Goal: Task Accomplishment & Management: Complete application form

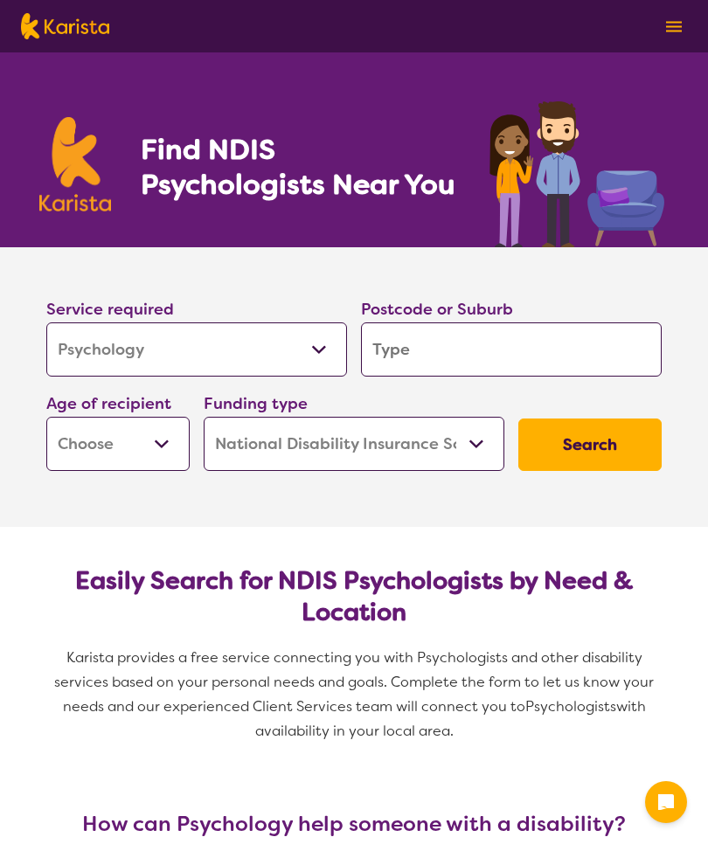
select select "Psychology"
select select "NDIS"
select select "Psychology"
select select "NDIS"
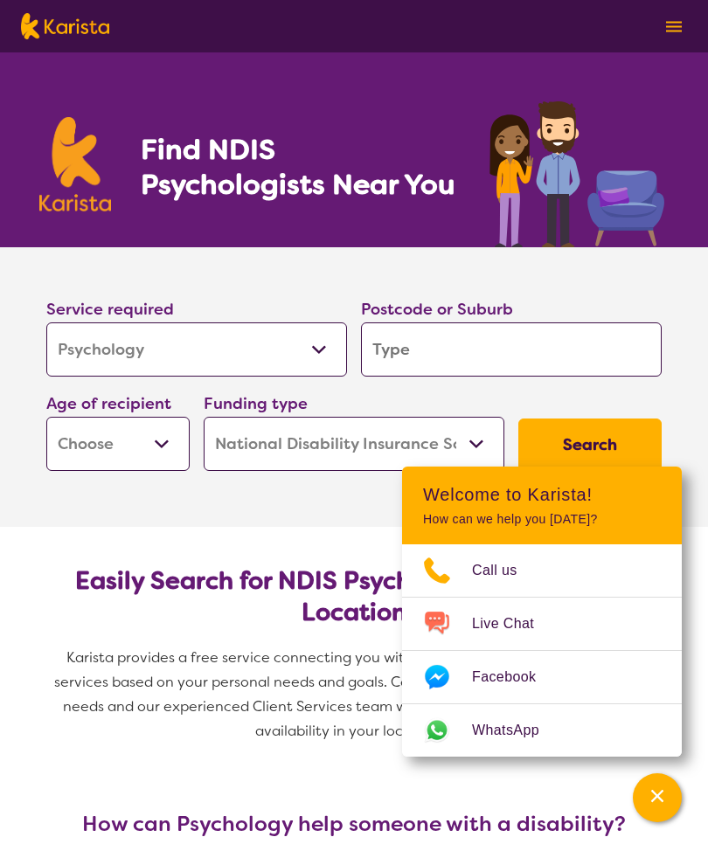
click at [99, 356] on select "Allied Health Assistant Assessment ([MEDICAL_DATA] or [MEDICAL_DATA]) Behaviour…" at bounding box center [196, 349] width 301 height 54
click at [82, 350] on select "Allied Health Assistant Assessment ([MEDICAL_DATA] or [MEDICAL_DATA]) Behaviour…" at bounding box center [196, 349] width 301 height 54
click at [603, 366] on input "search" at bounding box center [511, 349] width 301 height 54
type input "2"
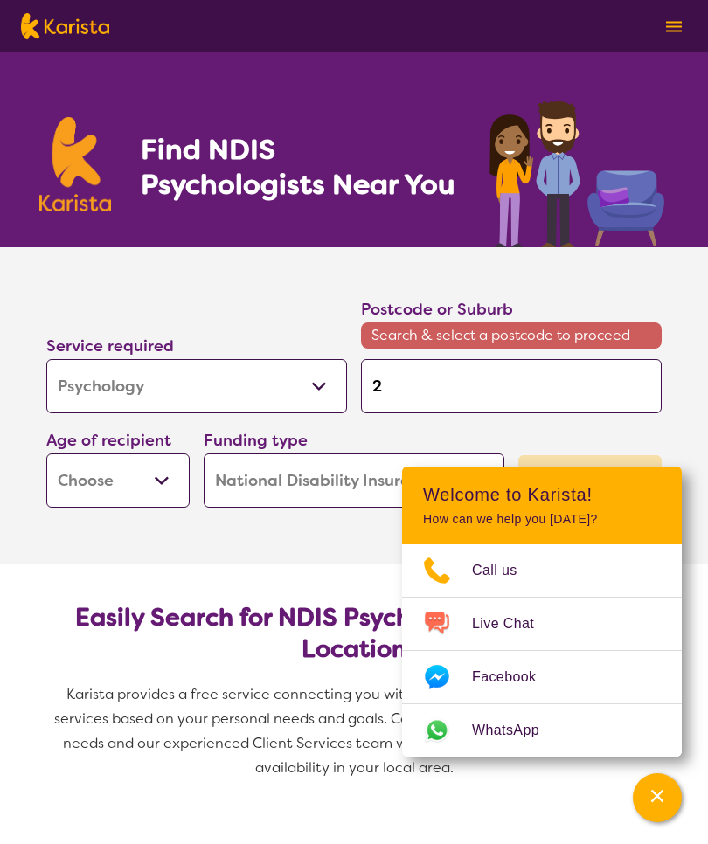
type input "25"
type input "256"
type input "2567"
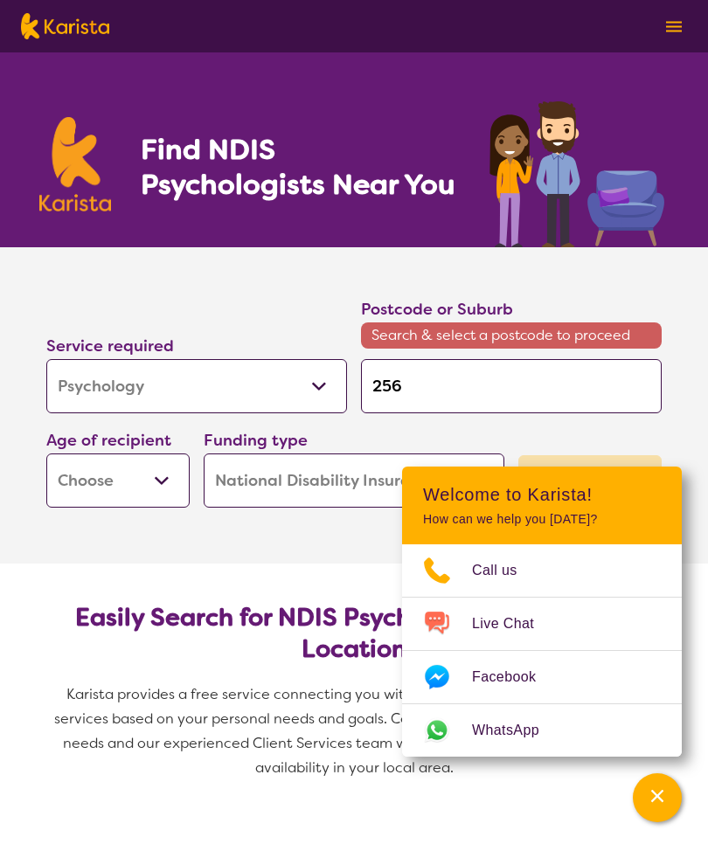
type input "2567"
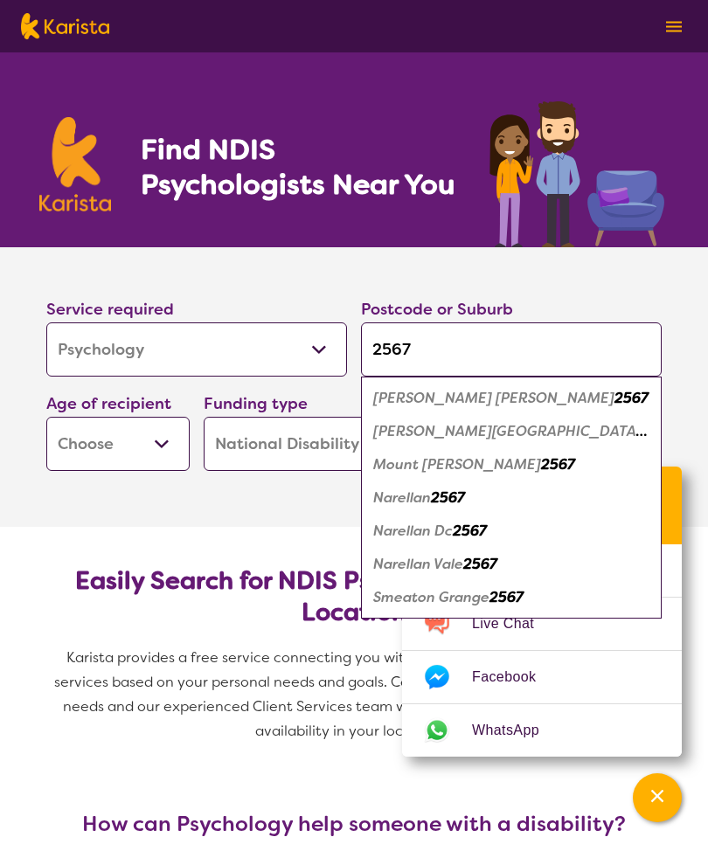
type input "2567"
click at [640, 431] on em "2567" at bounding box center [657, 431] width 34 height 18
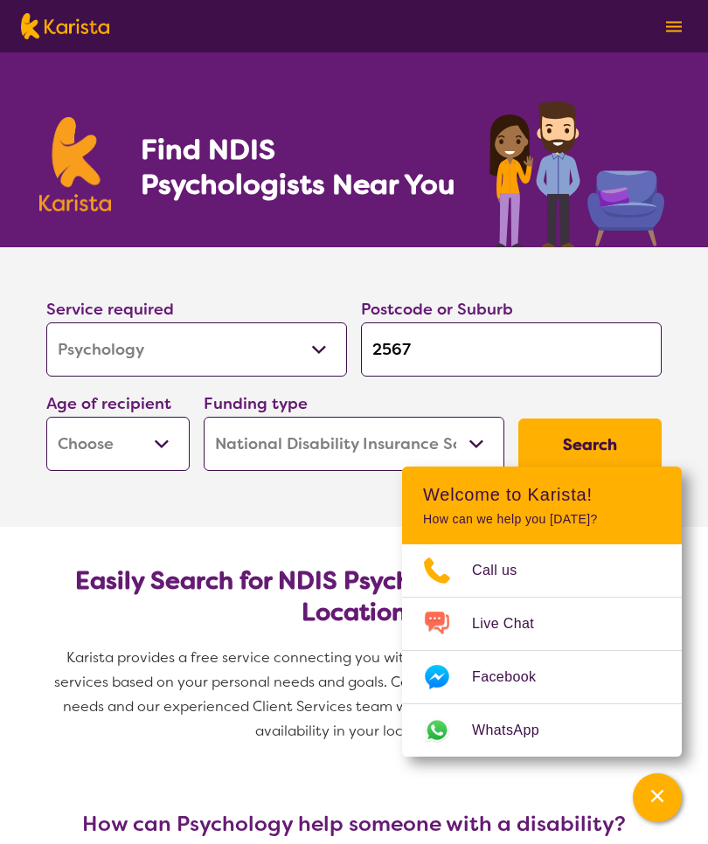
click at [43, 444] on div "Age of recipient Early Childhood - 0 to 9 Child - 10 to 11 Adolescent - 12 to 1…" at bounding box center [117, 431] width 157 height 94
click at [67, 452] on select "Early Childhood - 0 to 9 Child - 10 to 11 Adolescent - 12 to 17 Adult - 18 to 6…" at bounding box center [117, 444] width 143 height 54
select select "AS"
click at [476, 453] on select "Home Care Package (HCP) National Disability Insurance Scheme (NDIS) I don't know" at bounding box center [354, 444] width 301 height 54
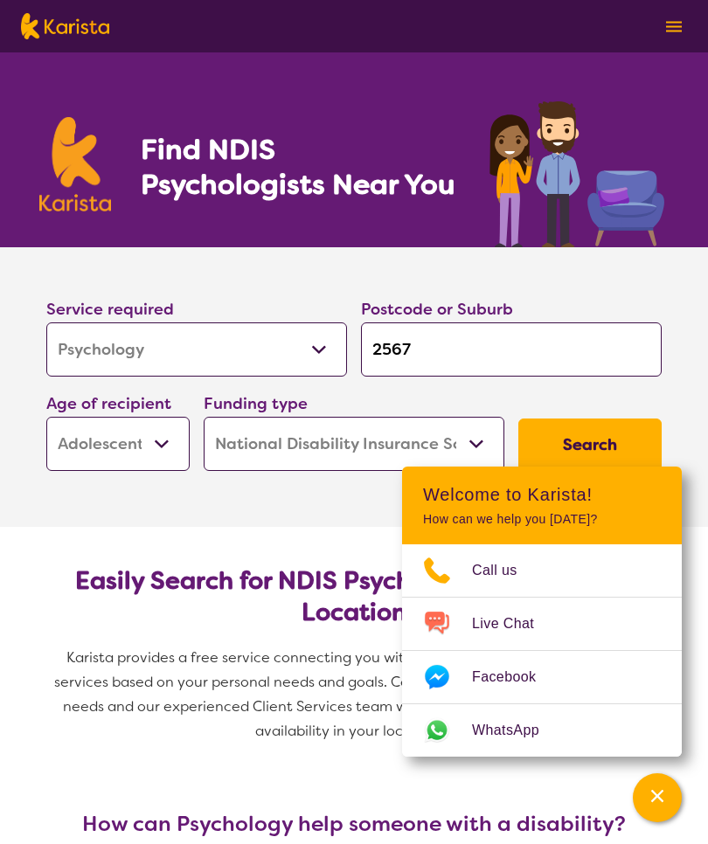
click at [596, 450] on button "Search" at bounding box center [589, 445] width 143 height 52
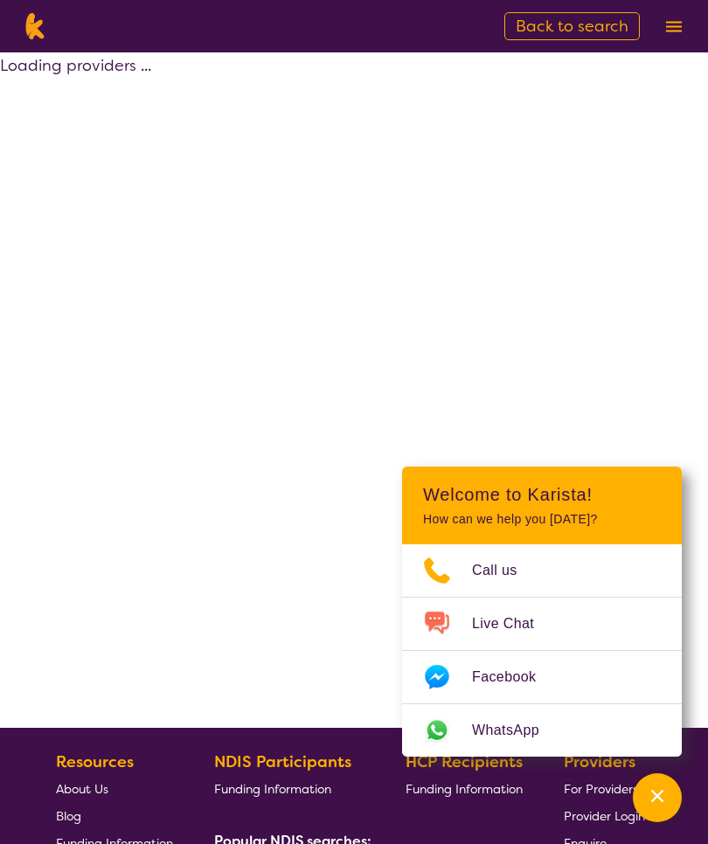
select select "by_score"
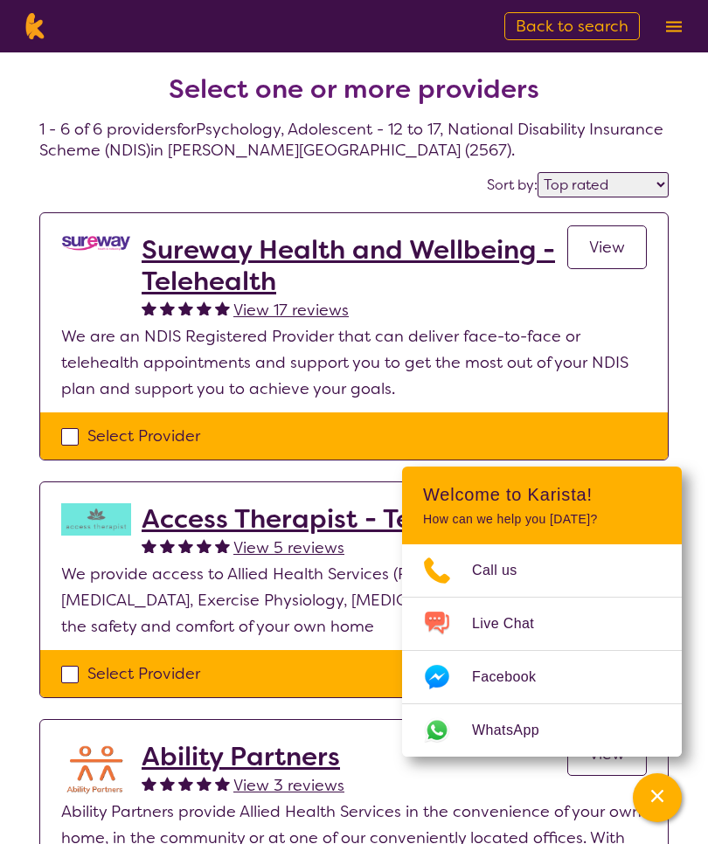
click at [672, 807] on button "Channel Menu" at bounding box center [657, 797] width 49 height 49
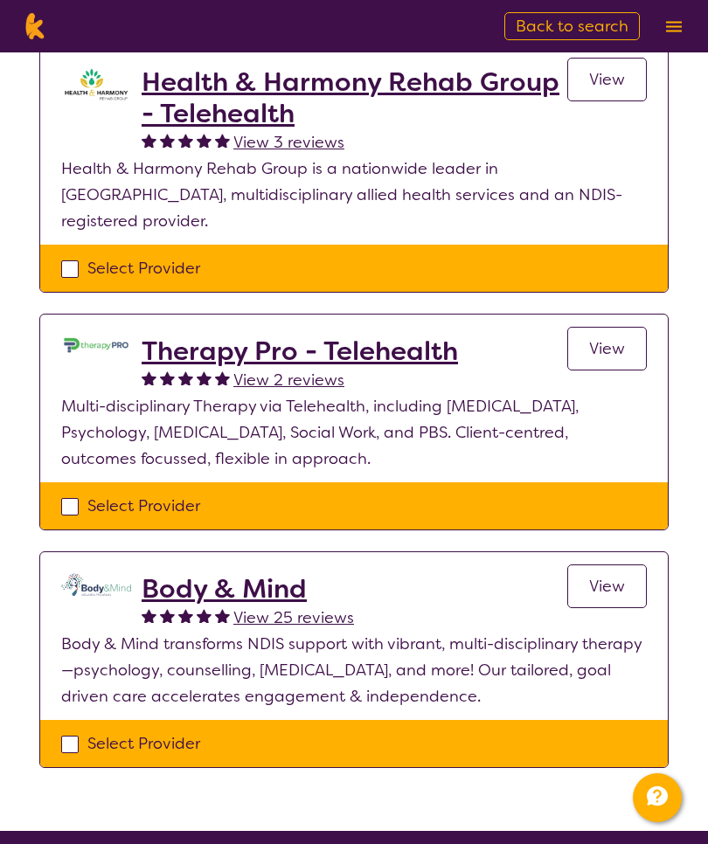
scroll to position [917, 0]
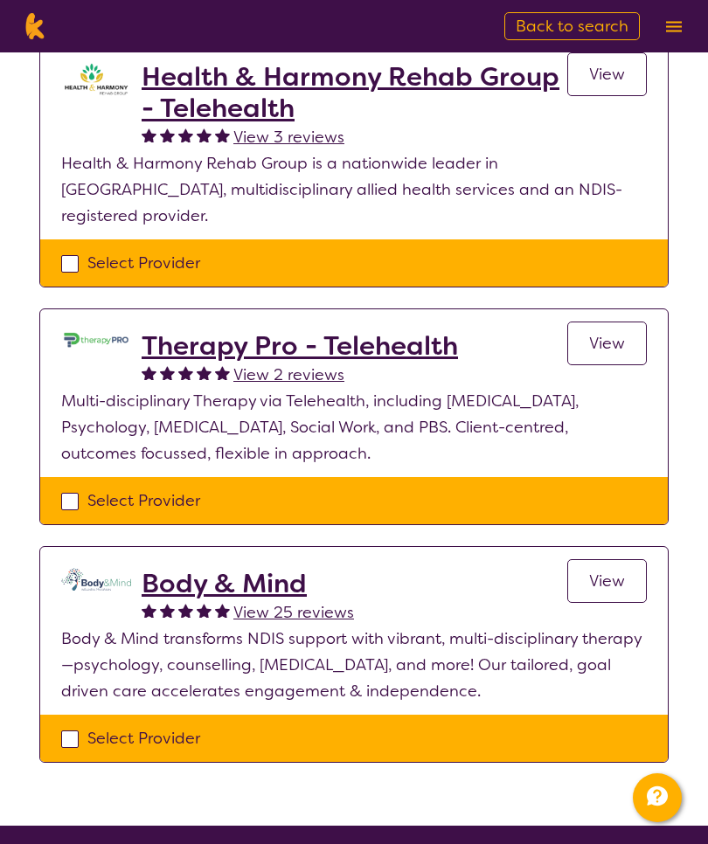
click at [626, 561] on link "View" at bounding box center [607, 581] width 80 height 44
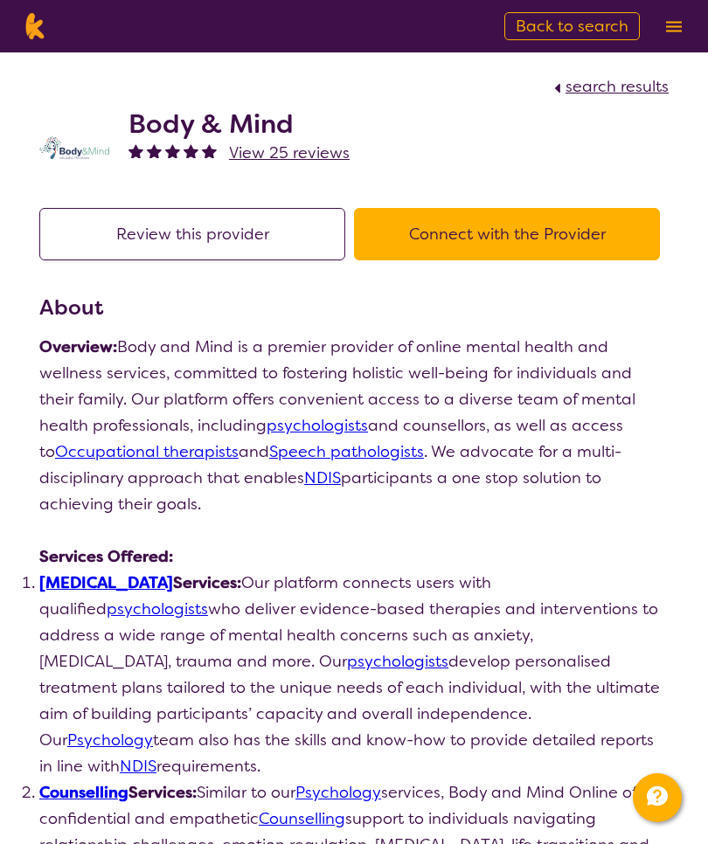
click at [579, 253] on button "Connect with the Provider" at bounding box center [507, 234] width 306 height 52
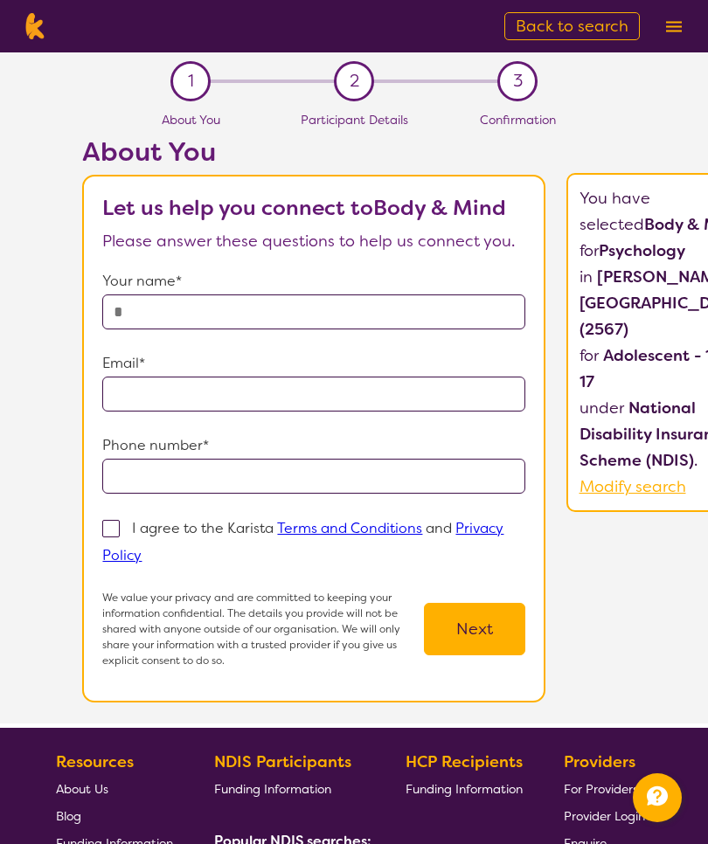
click at [175, 311] on input "text" at bounding box center [313, 311] width 423 height 35
type input "**********"
click at [151, 397] on input "email" at bounding box center [313, 394] width 423 height 35
type input "**********"
click at [525, 472] on input "tel" at bounding box center [313, 476] width 423 height 35
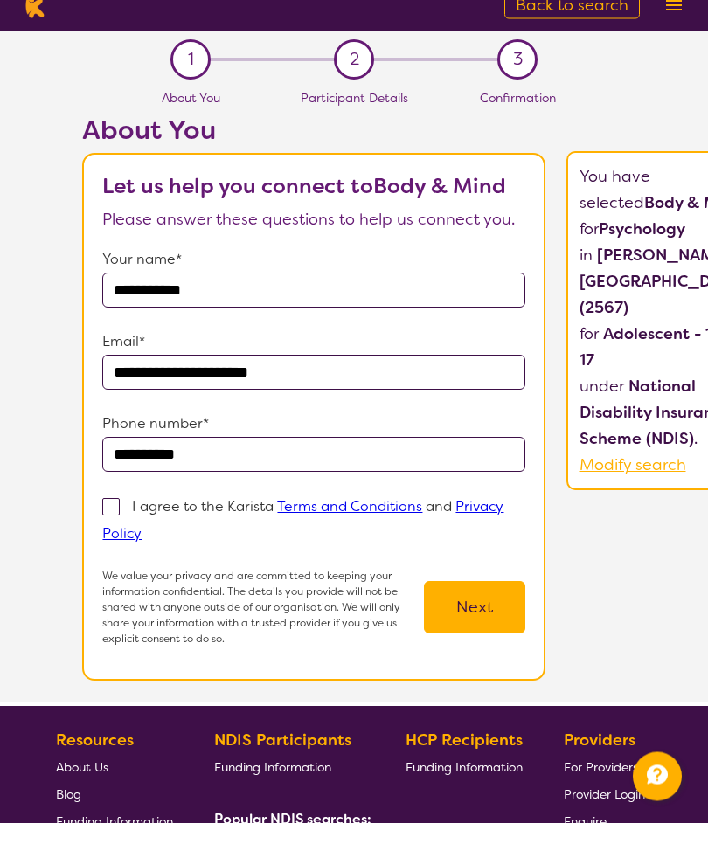
type input "**********"
click at [161, 517] on label "I agree to the Karista Terms and Conditions and Privacy Policy" at bounding box center [302, 541] width 401 height 48
click at [153, 549] on input "I agree to the Karista Terms and Conditions and Privacy Policy" at bounding box center [147, 554] width 11 height 11
checkbox input "true"
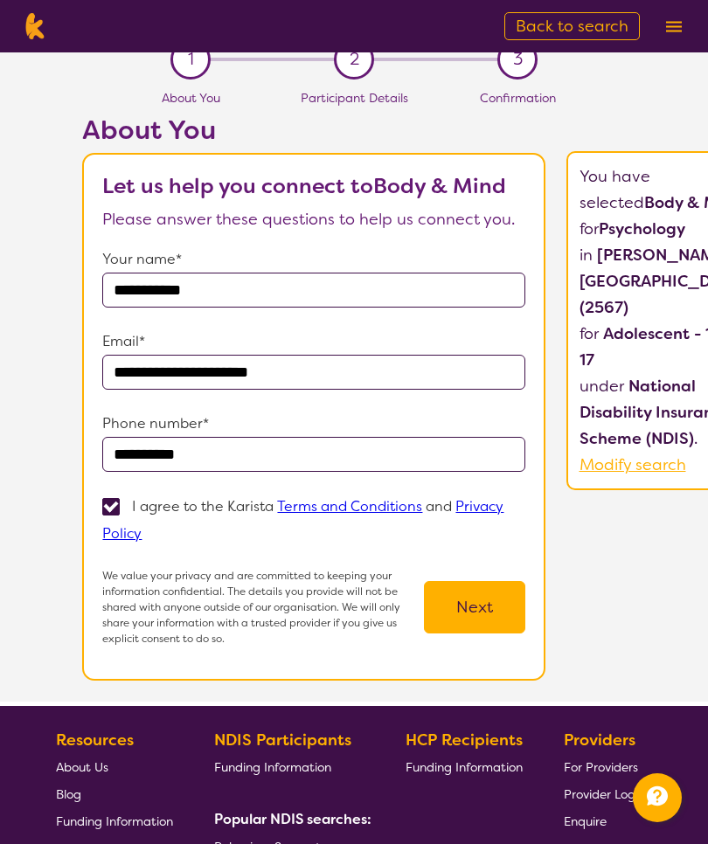
click at [525, 619] on button "Next" at bounding box center [474, 607] width 101 height 52
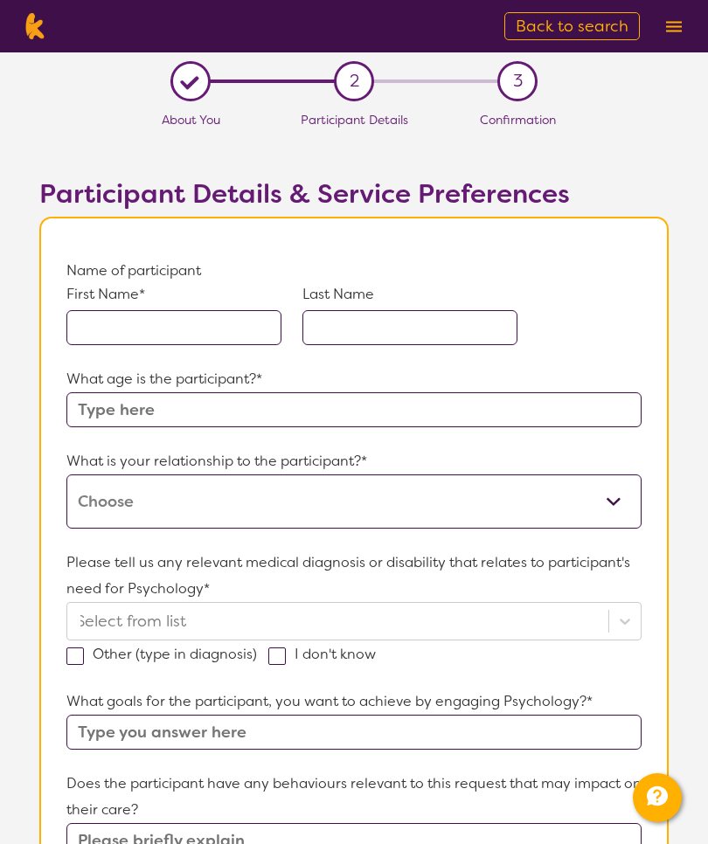
click at [107, 339] on input "text" at bounding box center [173, 327] width 215 height 35
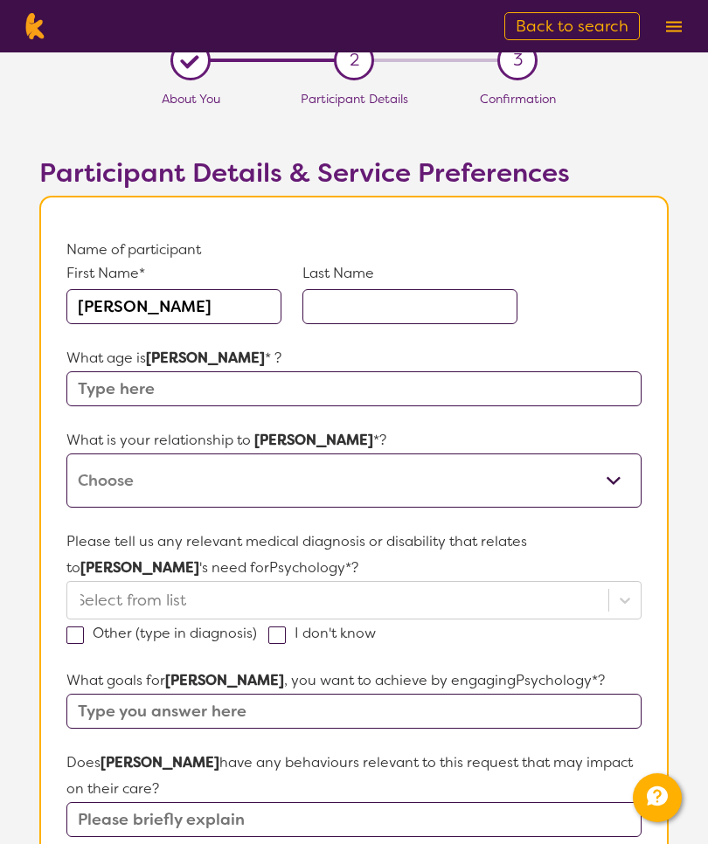
type input "[PERSON_NAME]"
click at [437, 315] on input "text" at bounding box center [409, 306] width 215 height 35
type input "Witton"
click at [92, 377] on input "text" at bounding box center [353, 388] width 575 height 35
type input "15"
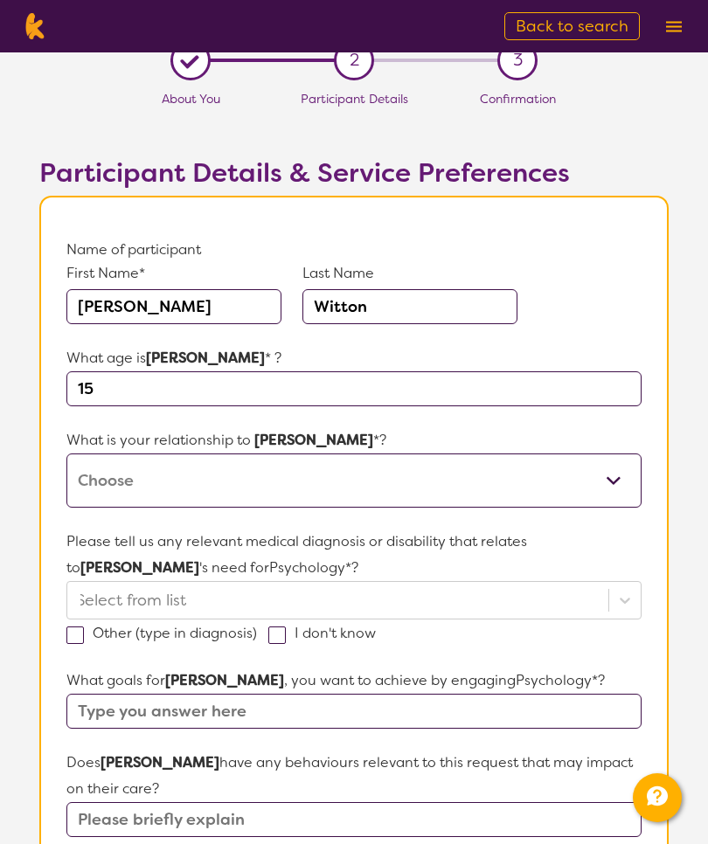
click at [544, 495] on select "This request is for myself I am their parent I am their child I am their spouse…" at bounding box center [353, 480] width 575 height 54
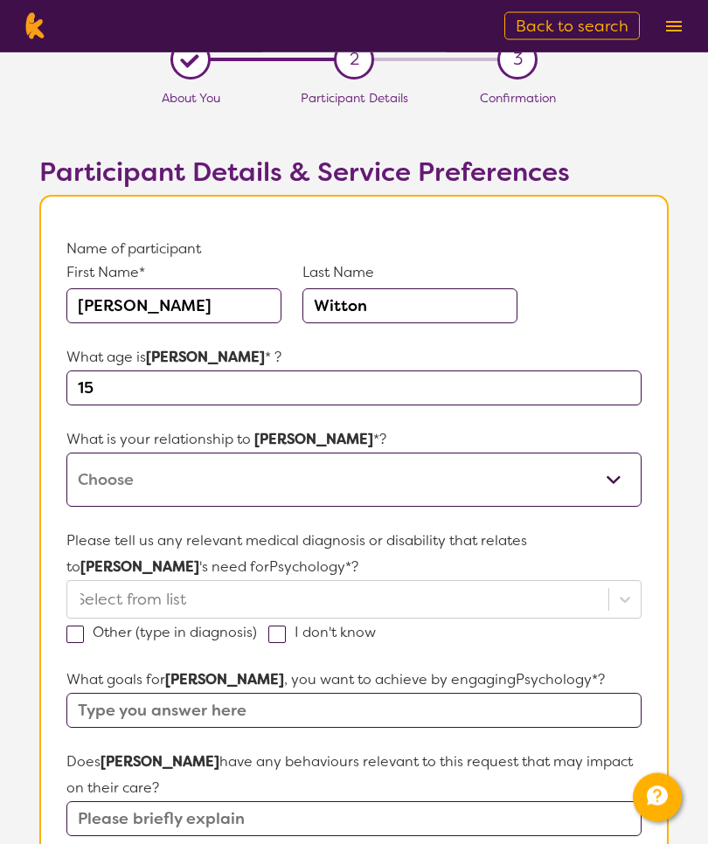
select select "I am their parent"
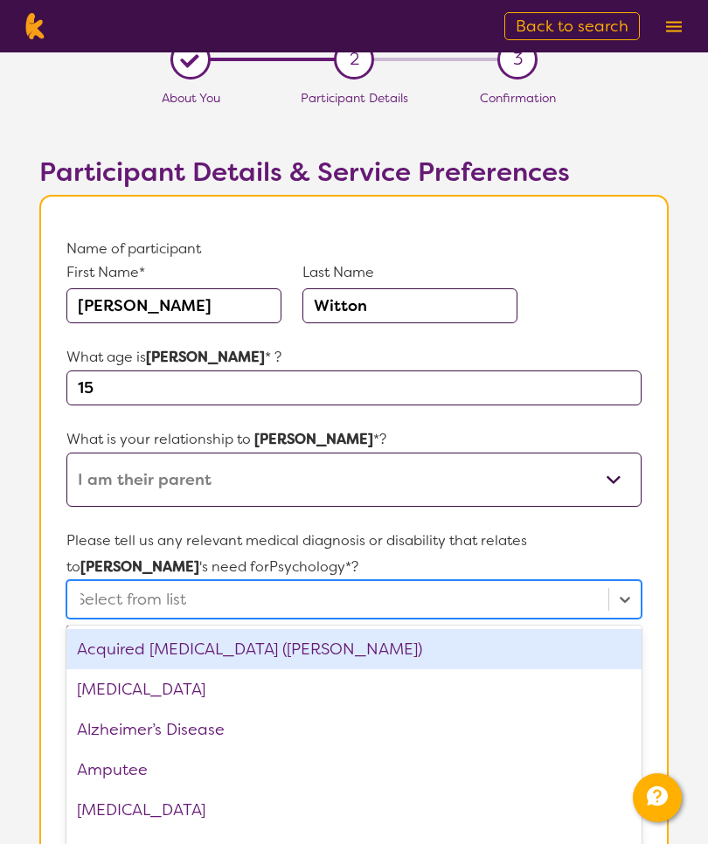
scroll to position [26, 0]
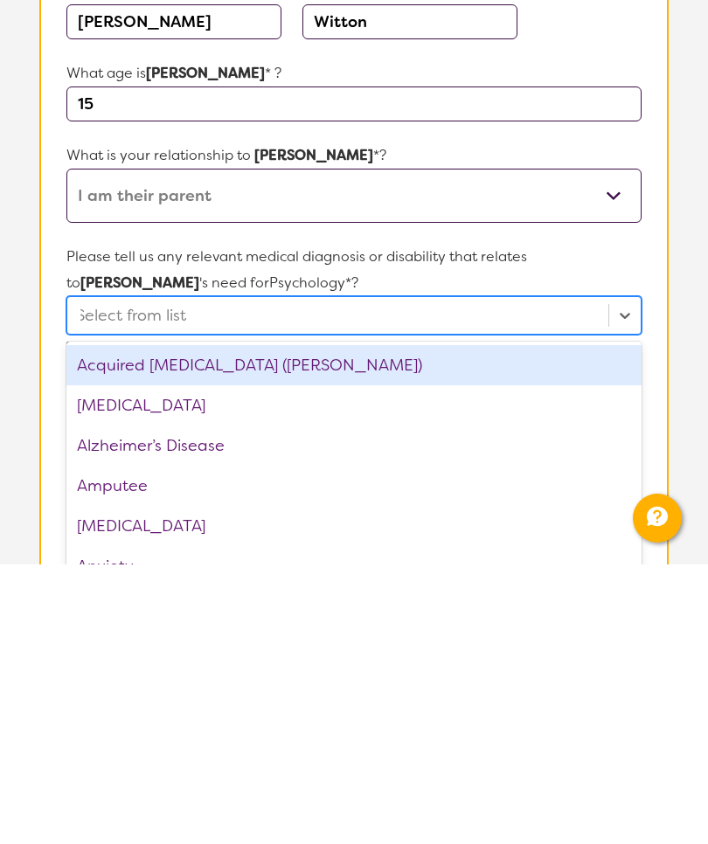
click at [109, 665] on div "[MEDICAL_DATA]" at bounding box center [353, 685] width 575 height 40
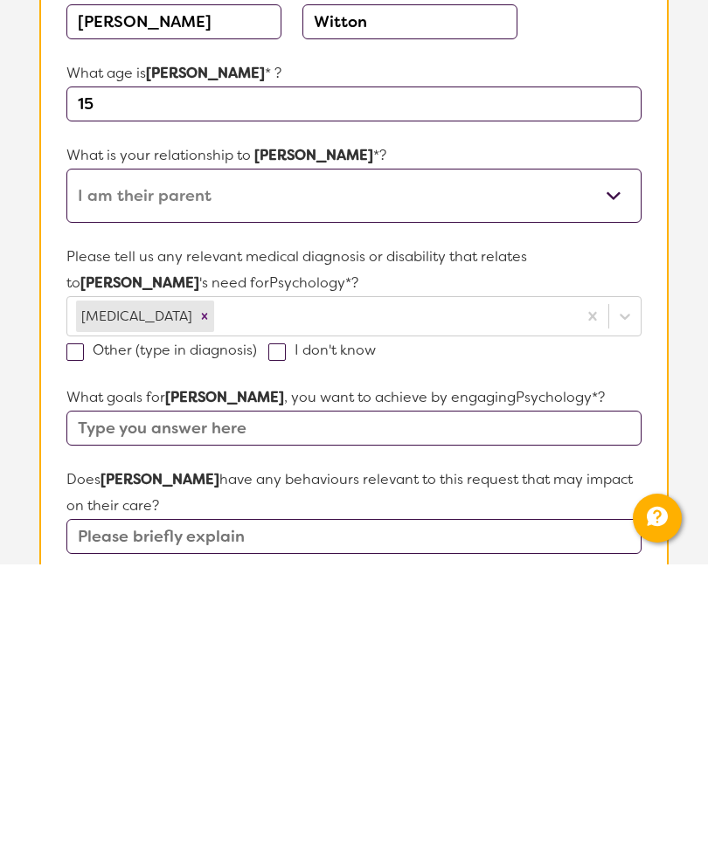
scroll to position [306, 0]
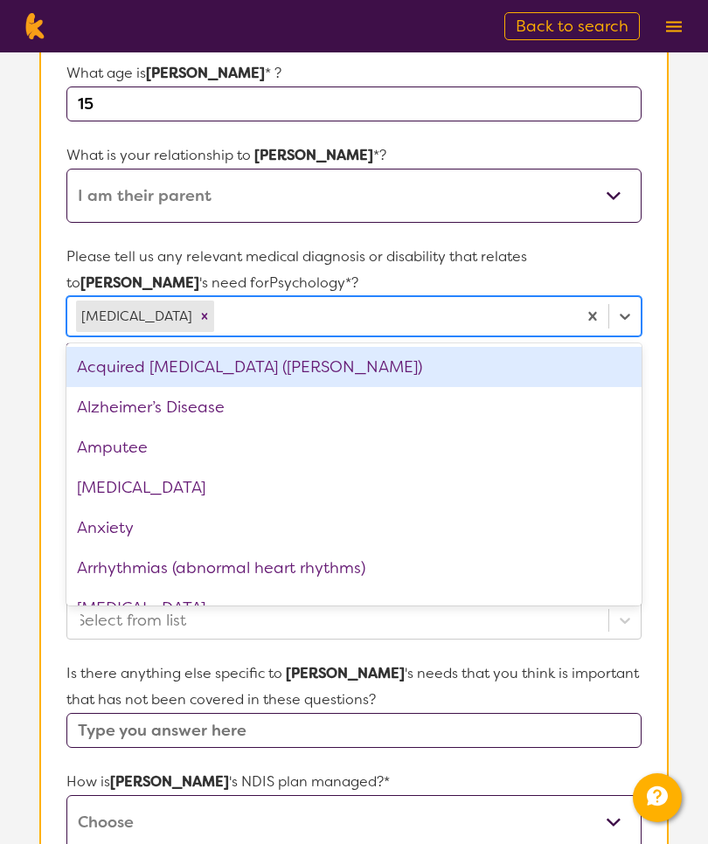
click at [103, 525] on div "Anxiety" at bounding box center [353, 528] width 575 height 40
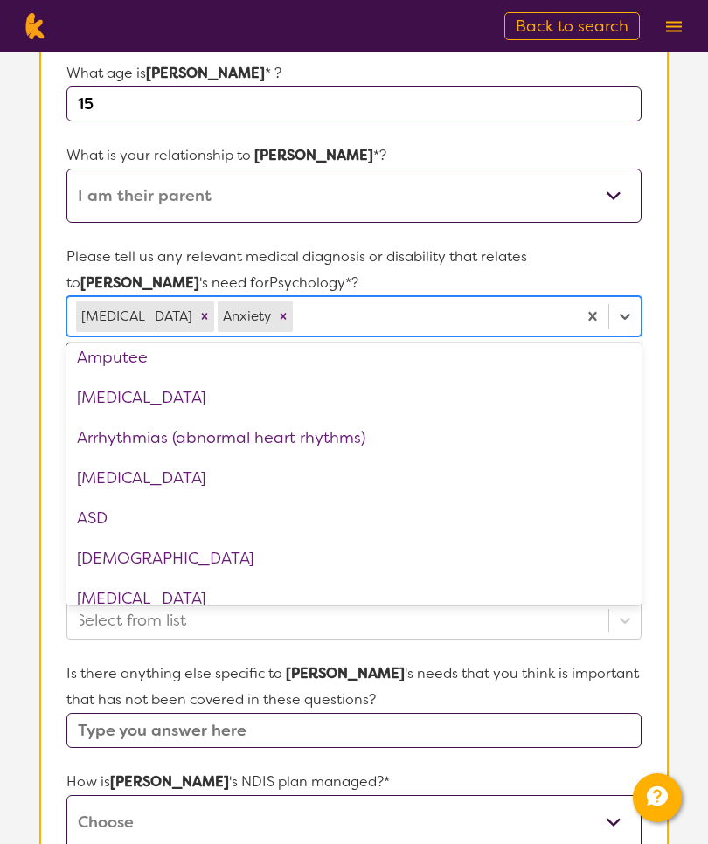
scroll to position [91, 0]
click at [94, 527] on div "ASD" at bounding box center [353, 517] width 575 height 40
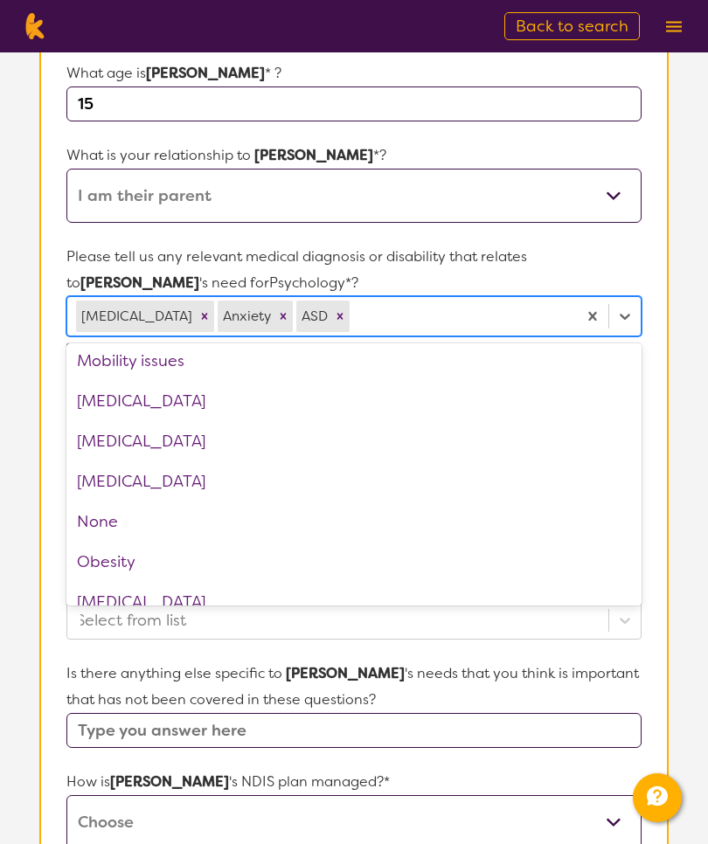
scroll to position [1695, 0]
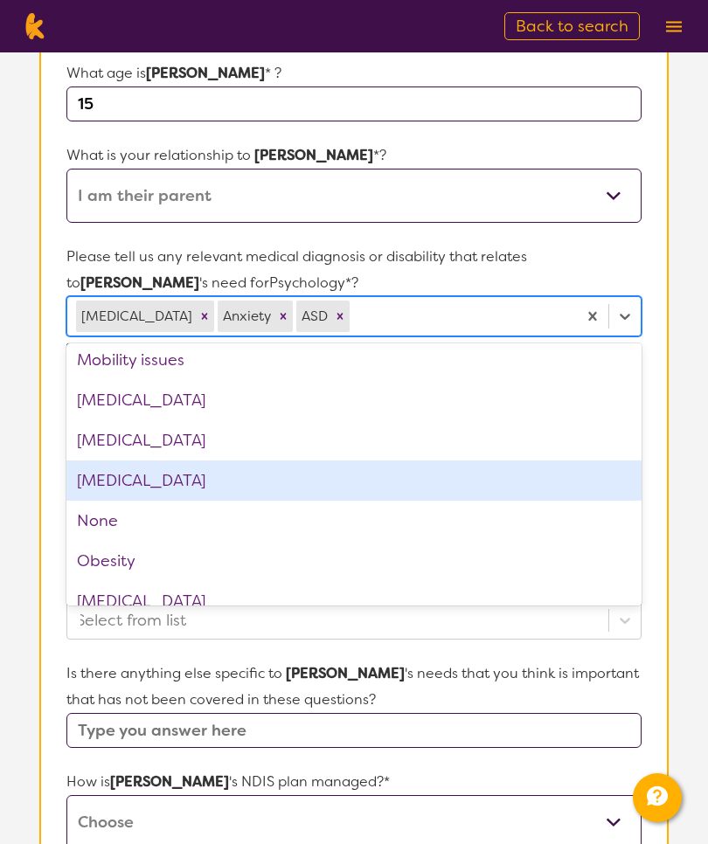
click at [100, 486] on div "[MEDICAL_DATA]" at bounding box center [353, 480] width 575 height 40
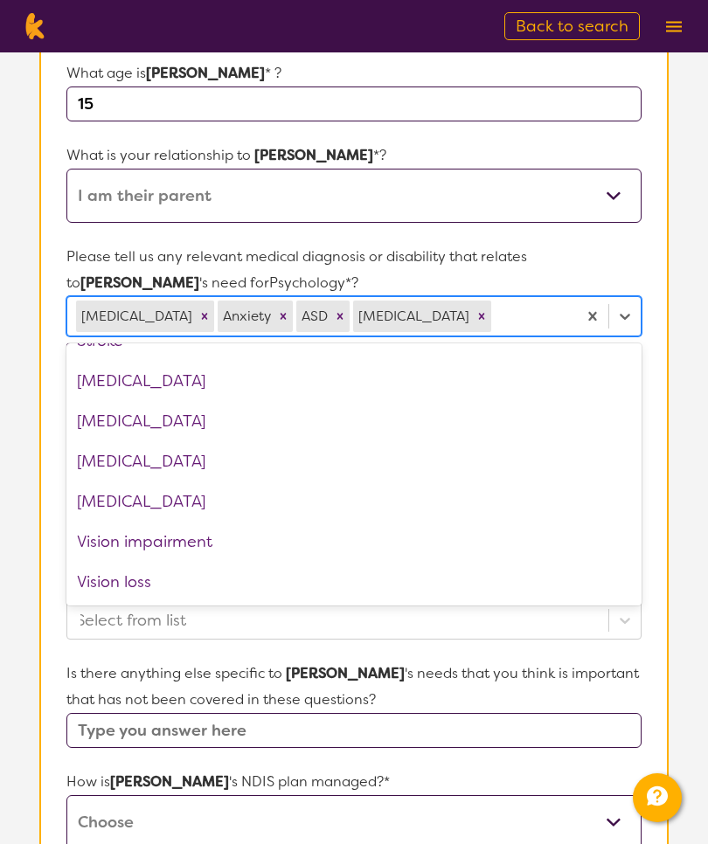
scroll to position [2599, 0]
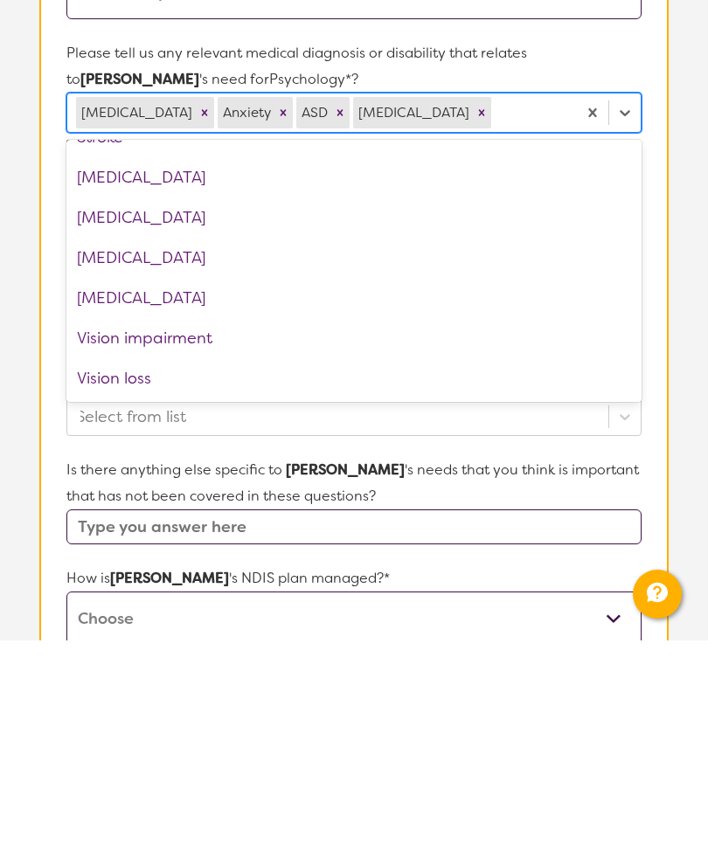
click at [587, 713] on input "text" at bounding box center [353, 730] width 575 height 35
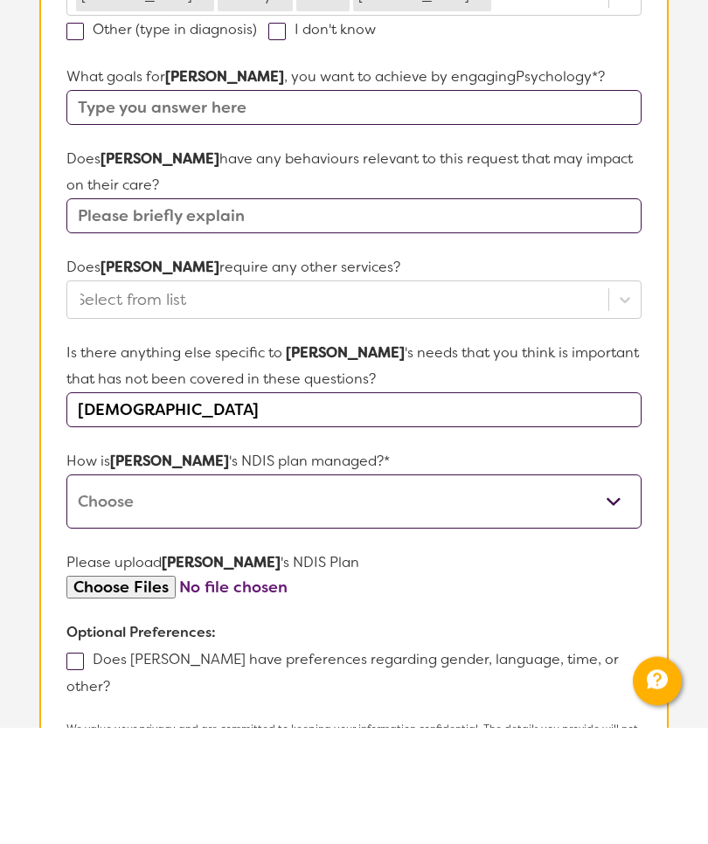
type input "[DEMOGRAPHIC_DATA]"
click at [619, 592] on select "Self-managed NDIS plan Managed by a registered plan management provider (not th…" at bounding box center [353, 619] width 575 height 54
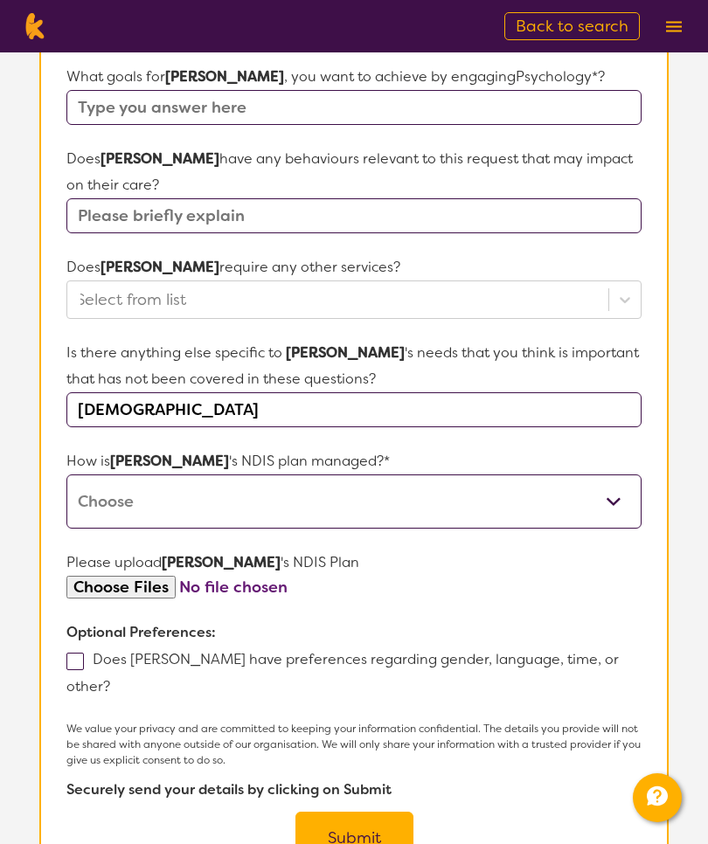
select select "Self Managed"
click at [75, 670] on span at bounding box center [74, 661] width 17 height 17
click at [110, 680] on input "Does [PERSON_NAME] have preferences regarding gender, language, time, or other?" at bounding box center [115, 685] width 11 height 11
checkbox input "true"
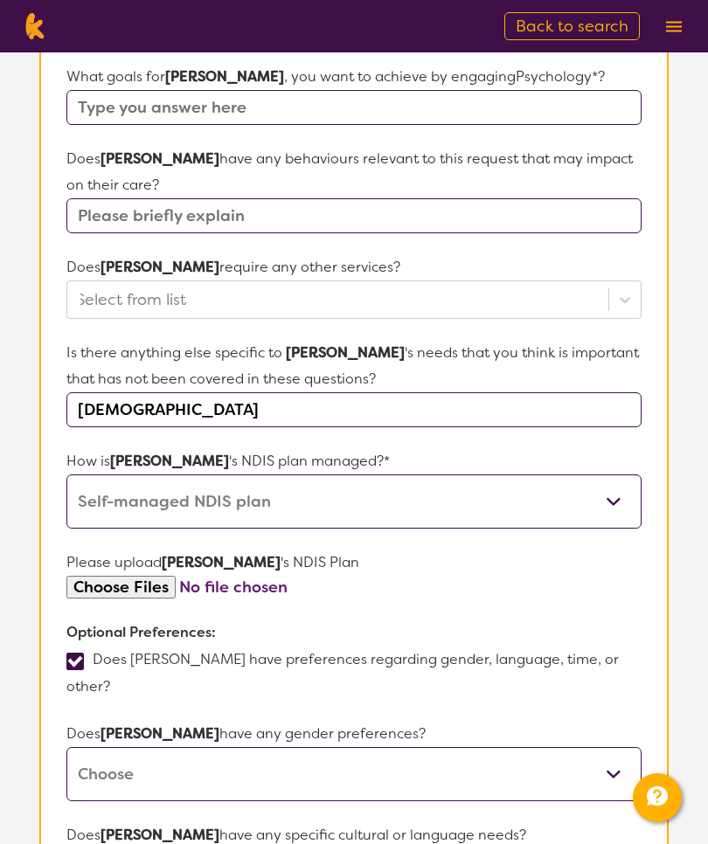
click at [611, 762] on select "[DEMOGRAPHIC_DATA] [DEMOGRAPHIC_DATA] Other No Preference" at bounding box center [353, 774] width 575 height 54
select select "[DEMOGRAPHIC_DATA]"
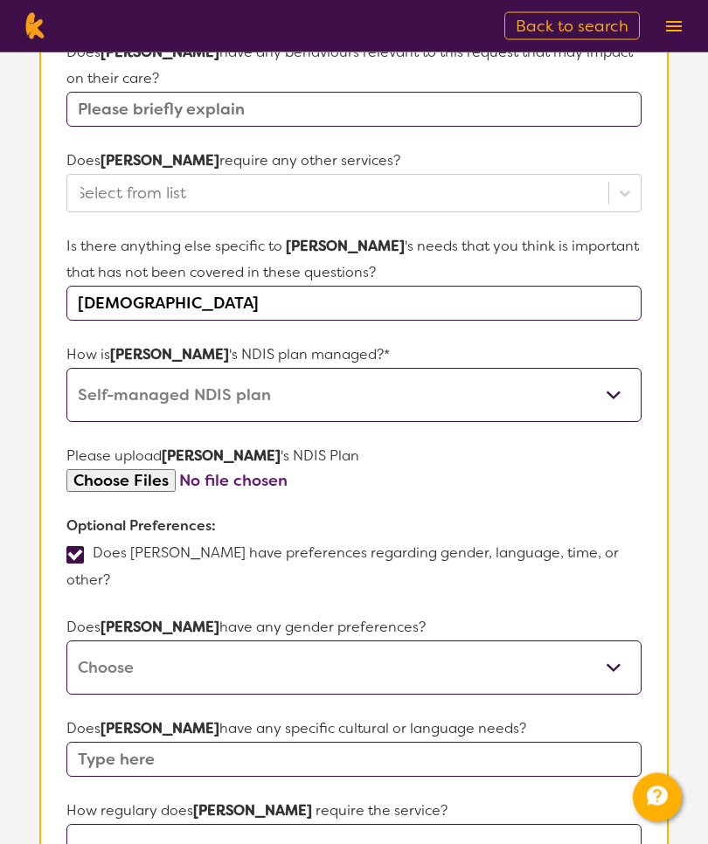
scroll to position [734, 0]
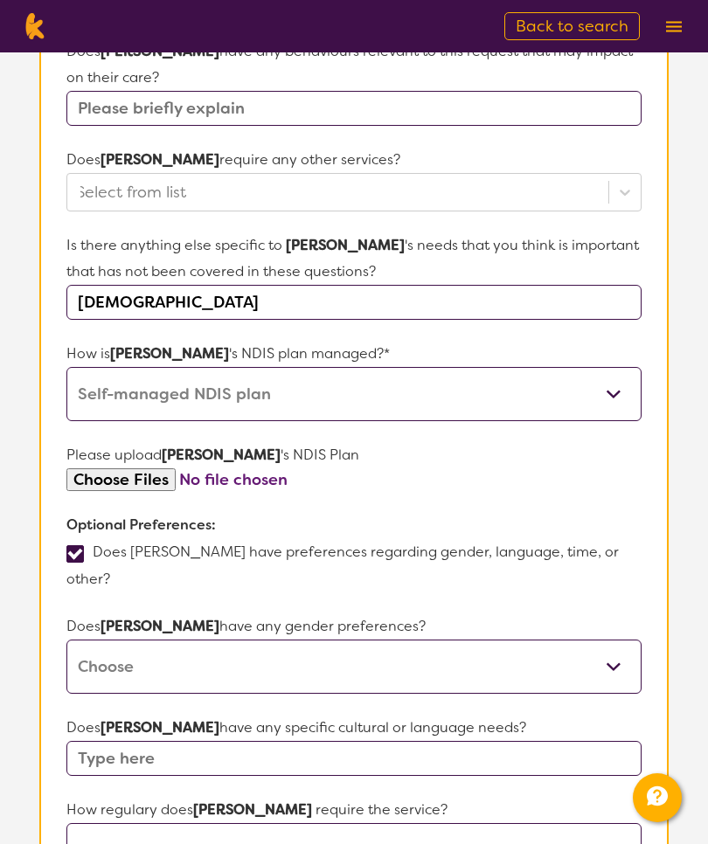
click at [610, 750] on input "text" at bounding box center [353, 758] width 575 height 35
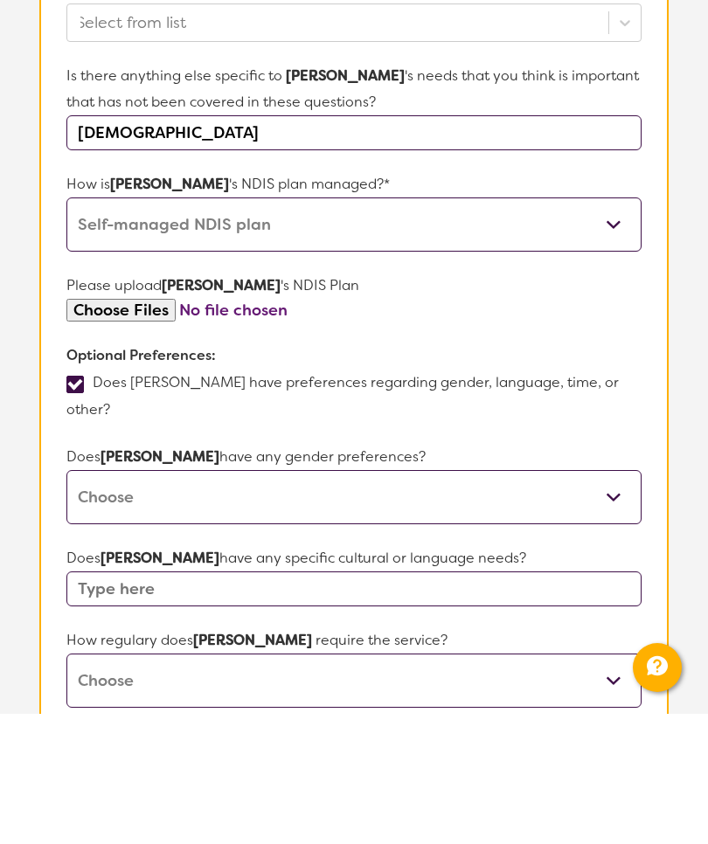
scroll to position [771, 0]
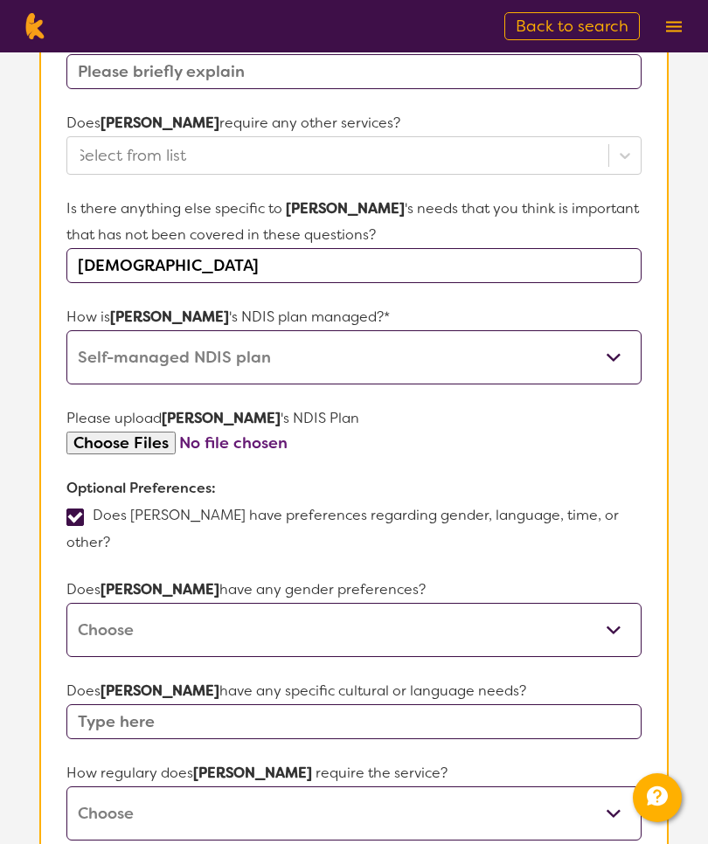
click at [467, 250] on input "[DEMOGRAPHIC_DATA]" at bounding box center [353, 265] width 575 height 35
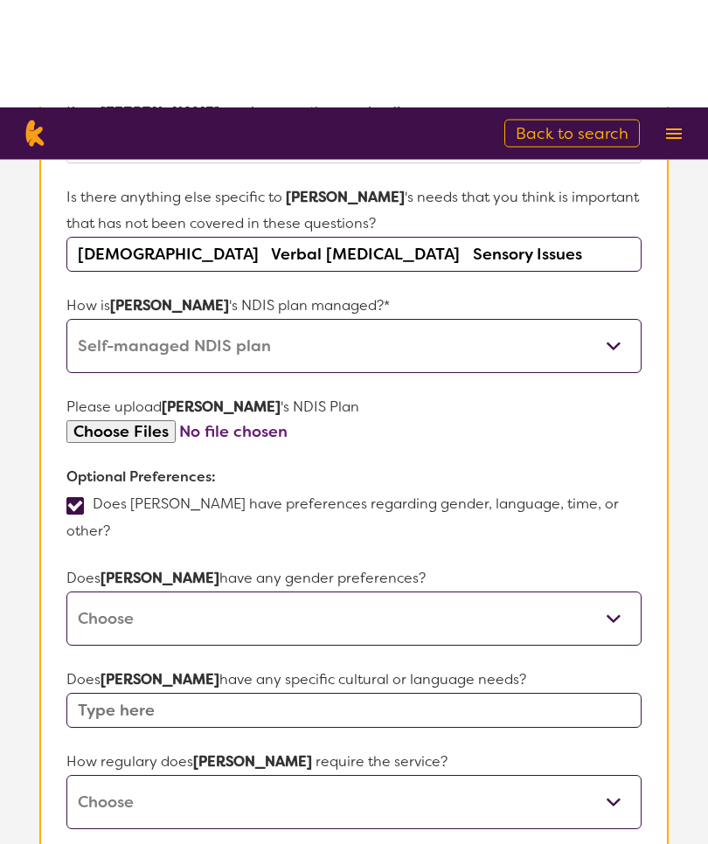
scroll to position [890, 0]
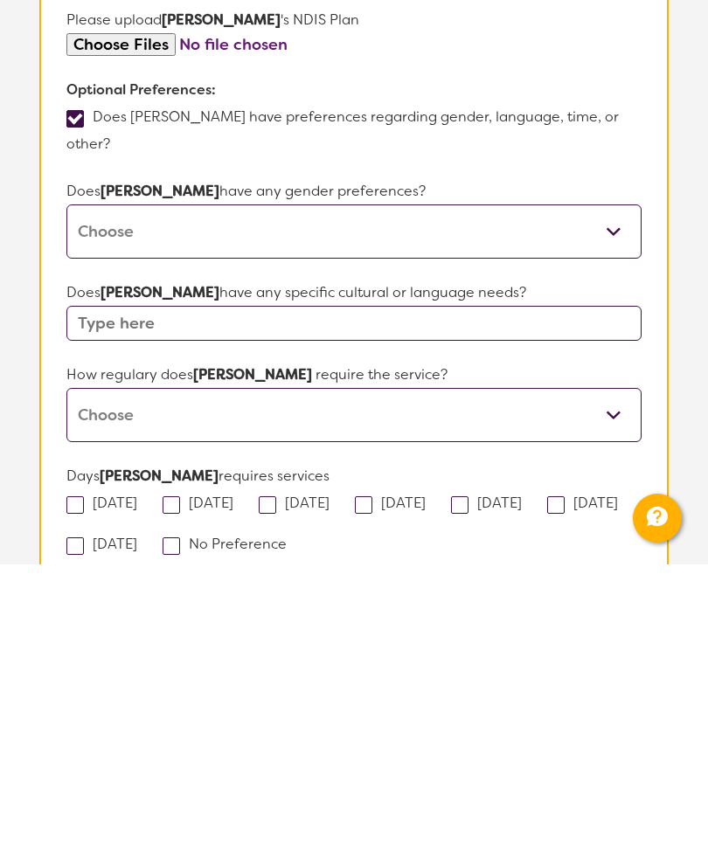
type input "[DEMOGRAPHIC_DATA] Verbal [MEDICAL_DATA] Sensory Issues"
click at [624, 668] on select "Daily Twice a week Weekly Every fortnight Monthly Other" at bounding box center [353, 695] width 575 height 54
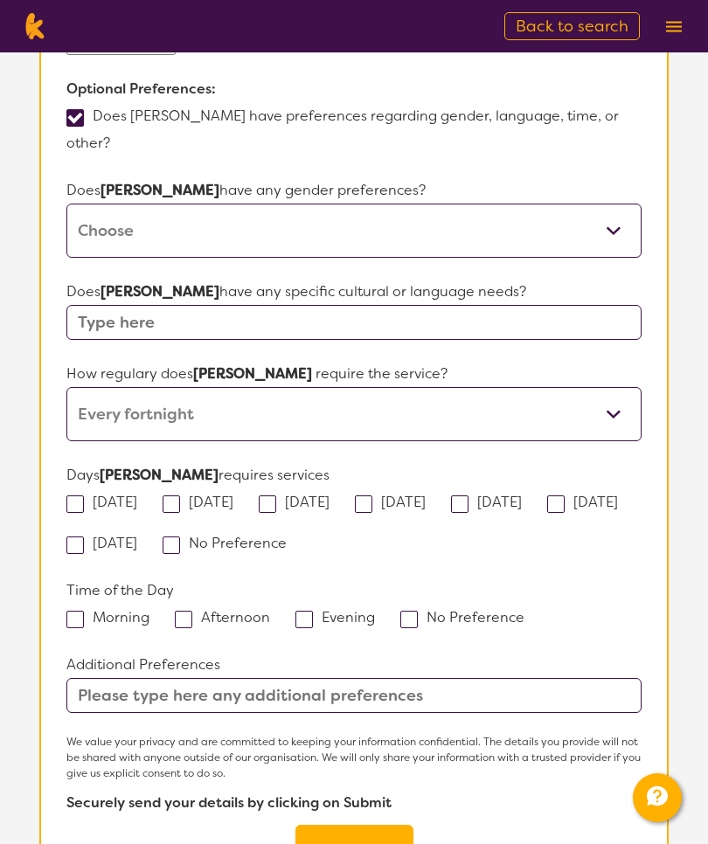
click at [623, 397] on select "Daily Twice a week Weekly Every fortnight Monthly Other" at bounding box center [353, 414] width 575 height 54
select select "Monthly"
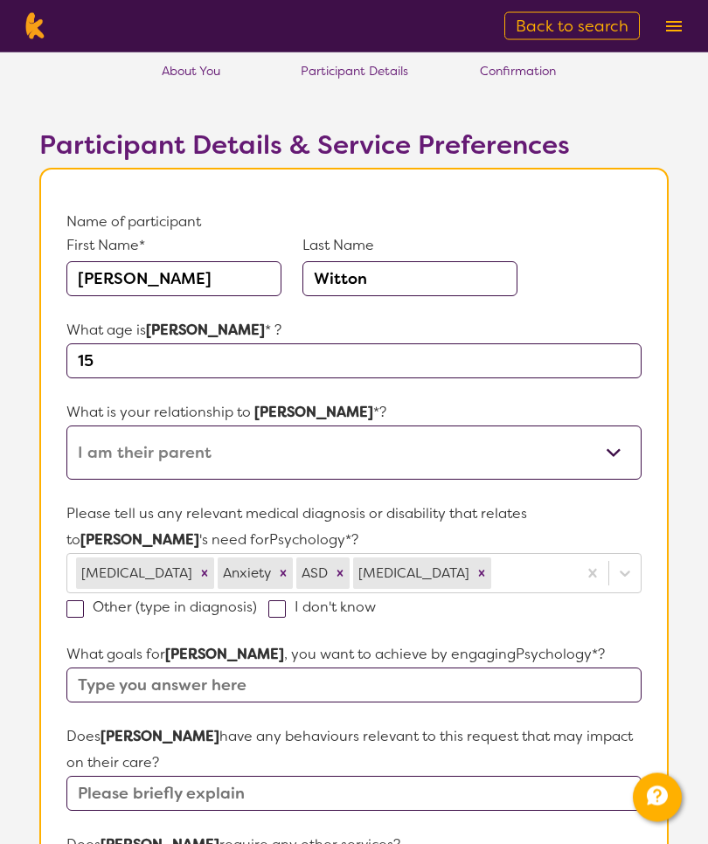
scroll to position [0, 0]
